Goal: Navigation & Orientation: Find specific page/section

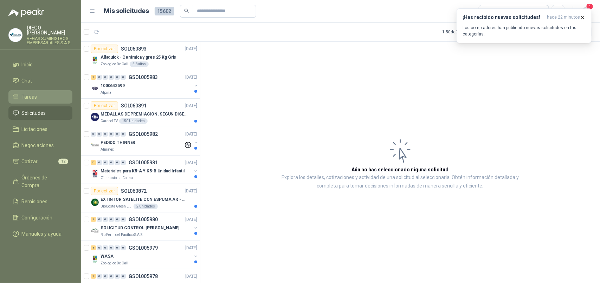
click at [41, 94] on li "Tareas" at bounding box center [41, 97] width 56 height 8
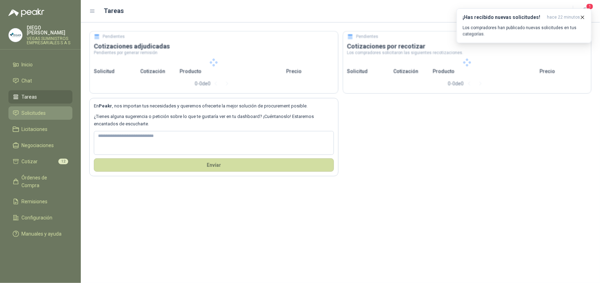
click at [46, 111] on li "Solicitudes" at bounding box center [41, 113] width 56 height 8
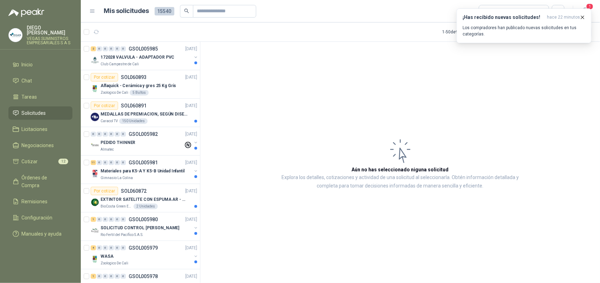
click at [52, 84] on ul "Inicio Chat Tareas Solicitudes Licitaciones Negociaciones Cotizar 12 Órdenes de…" at bounding box center [40, 151] width 81 height 186
click at [45, 93] on li "Tareas" at bounding box center [41, 97] width 56 height 8
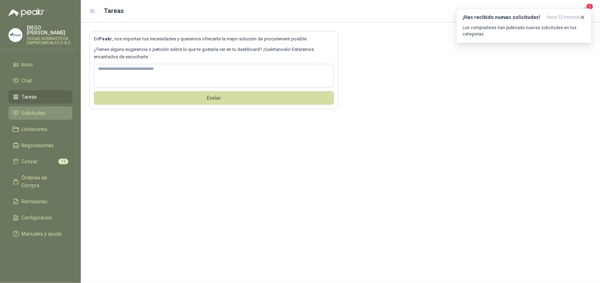
click at [48, 109] on li "Solicitudes" at bounding box center [41, 113] width 56 height 8
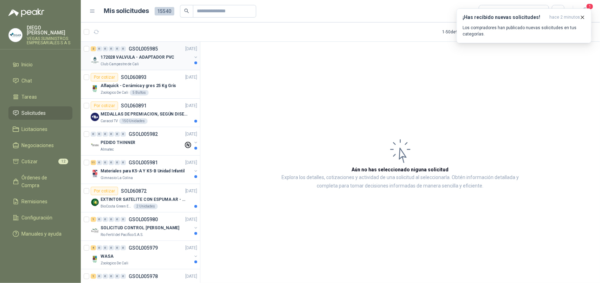
click at [126, 59] on p "172028 VALVULA - ADAPTADOR PVC" at bounding box center [138, 57] width 74 height 7
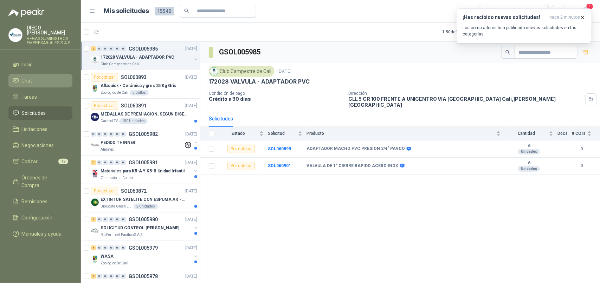
click at [45, 77] on li "Chat" at bounding box center [41, 81] width 56 height 8
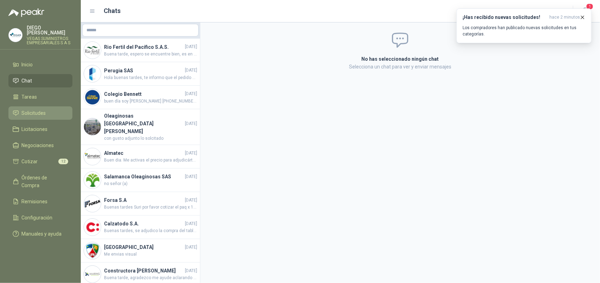
click at [60, 109] on li "Solicitudes" at bounding box center [41, 113] width 56 height 8
